Goal: Transaction & Acquisition: Download file/media

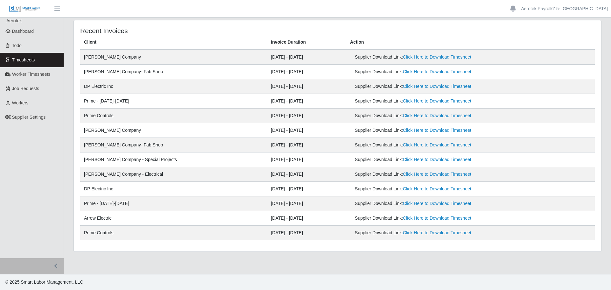
click at [31, 58] on span "Timesheets" at bounding box center [23, 59] width 23 height 5
click at [407, 86] on link "Click Here to Download Timesheet" at bounding box center [437, 86] width 68 height 5
click at [403, 102] on link "Click Here to Download Timesheet" at bounding box center [437, 100] width 68 height 5
click at [403, 115] on link "Click Here to Download Timesheet" at bounding box center [437, 115] width 68 height 5
